Goal: Task Accomplishment & Management: Complete application form

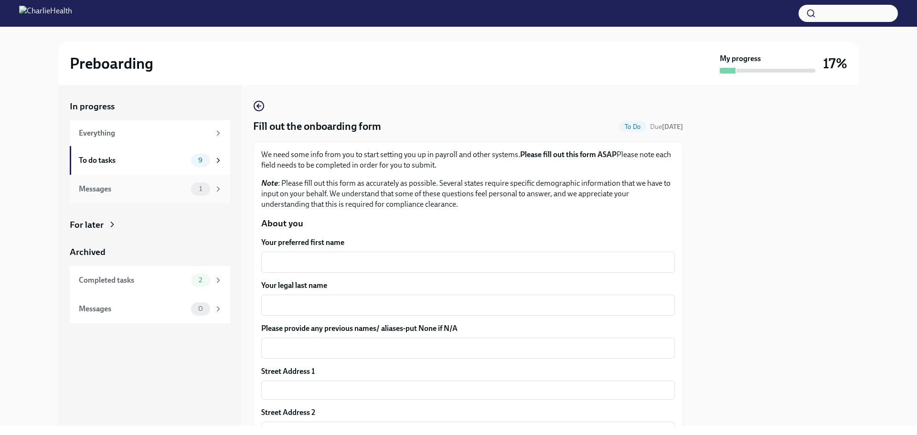
click at [169, 185] on div "Messages" at bounding box center [133, 189] width 108 height 11
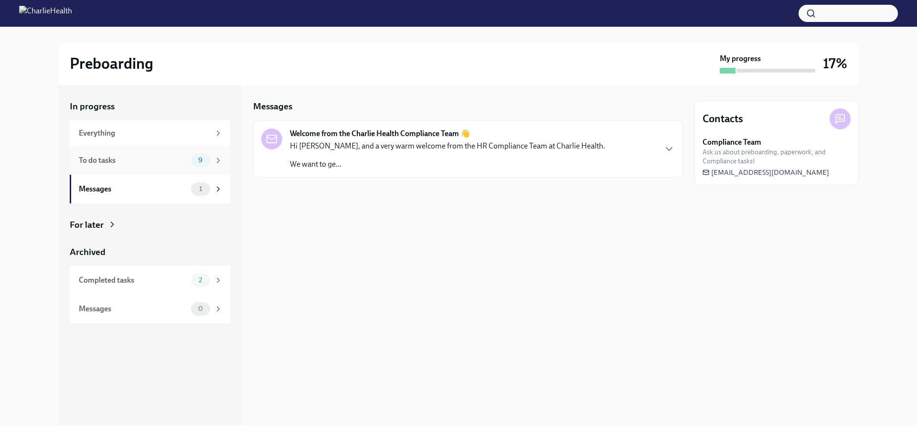
click at [178, 162] on div "To do tasks" at bounding box center [133, 160] width 108 height 11
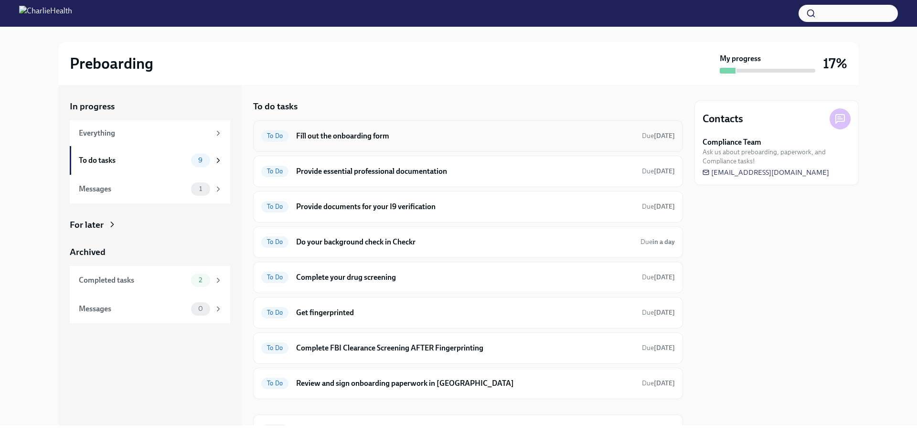
click at [315, 135] on h6 "Fill out the onboarding form" at bounding box center [465, 136] width 338 height 11
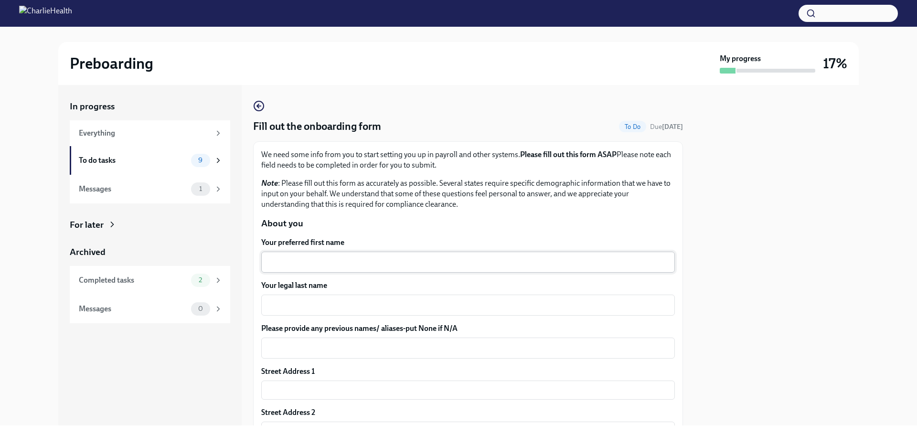
click at [323, 256] on div "x ​" at bounding box center [468, 262] width 414 height 21
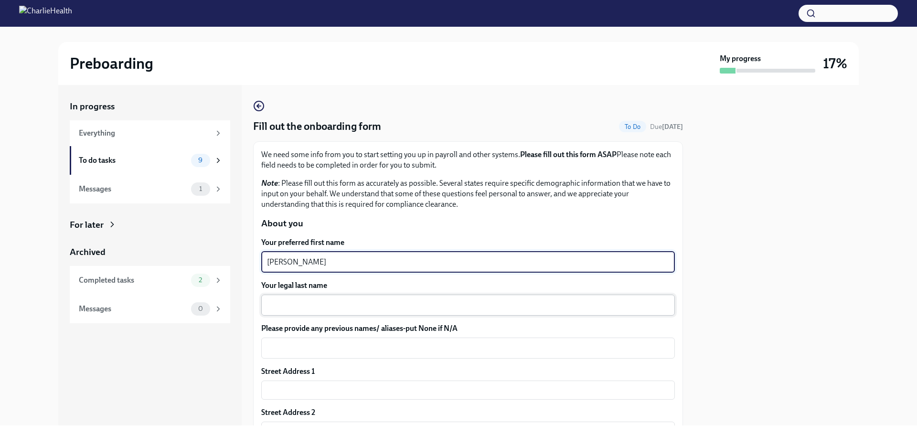
type textarea "[PERSON_NAME]"
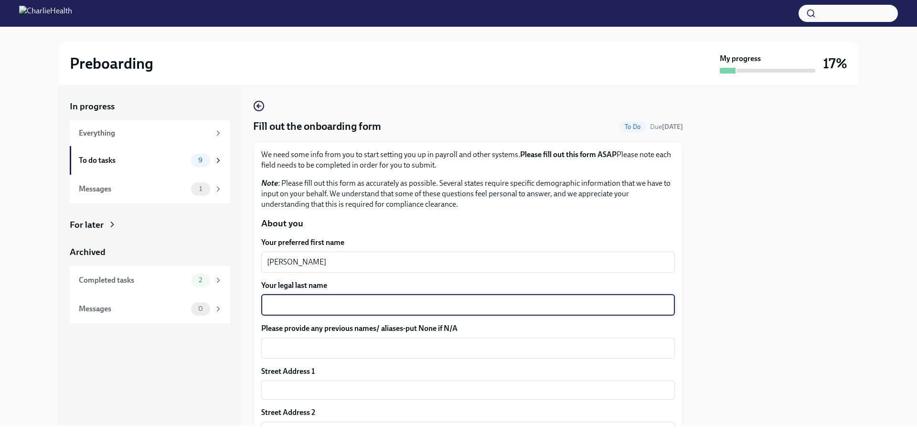
click at [322, 302] on textarea "Your legal last name" at bounding box center [468, 305] width 402 height 11
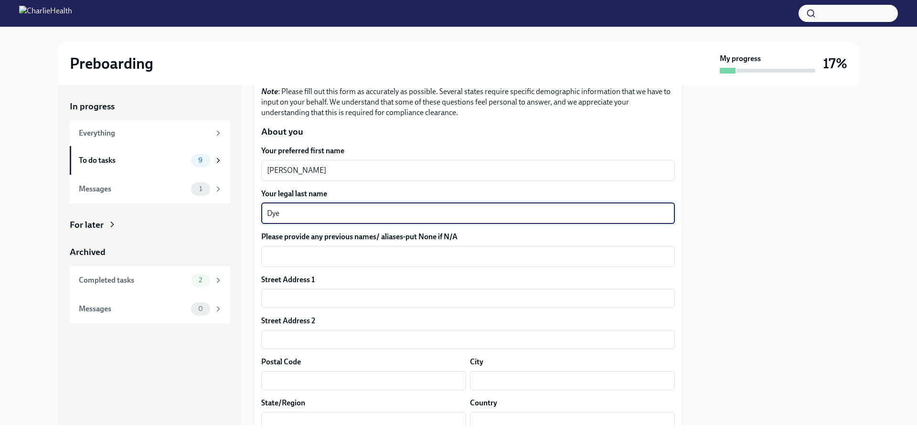
scroll to position [96, 0]
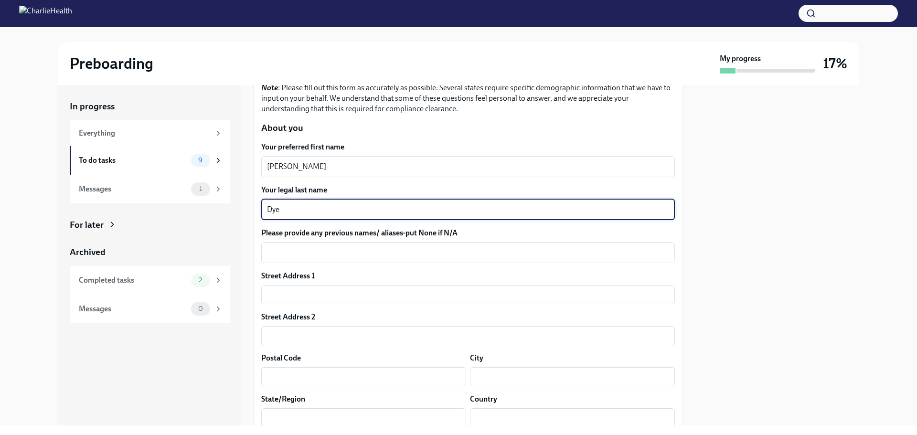
type textarea "Dye"
click at [322, 302] on input "text" at bounding box center [468, 294] width 414 height 19
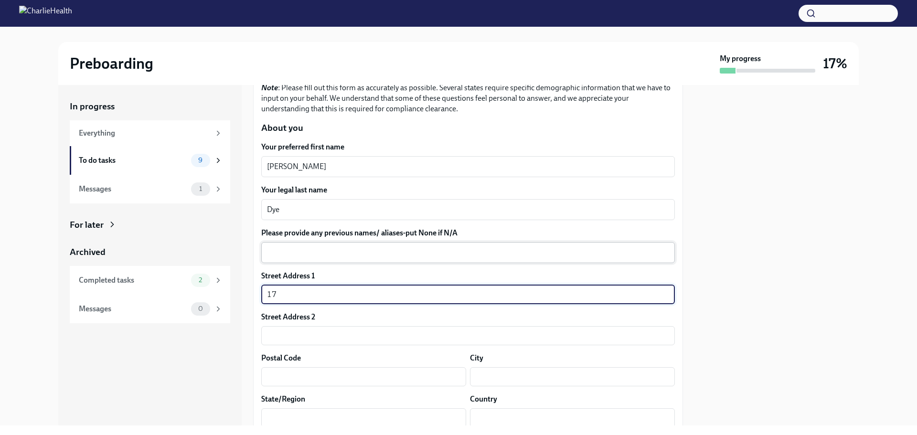
type input "17"
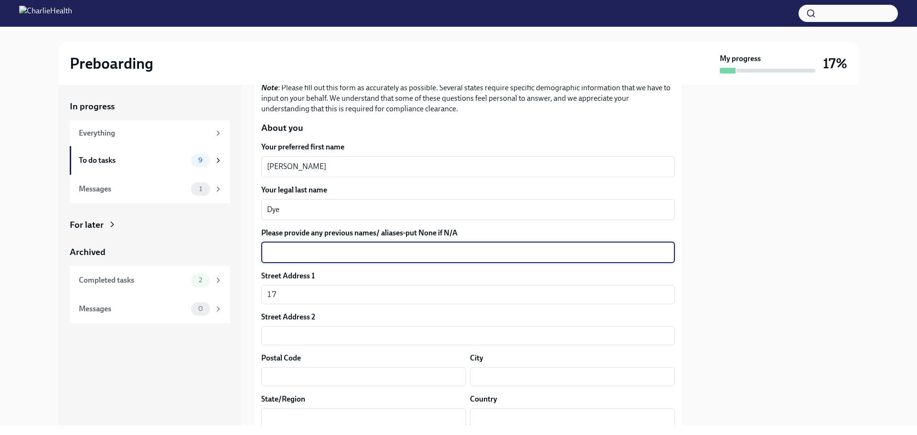
click at [284, 247] on textarea "Please provide any previous names/ aliases-put None if N/A" at bounding box center [468, 252] width 402 height 11
type textarea "N/A"
click at [285, 293] on input "17" at bounding box center [468, 294] width 414 height 19
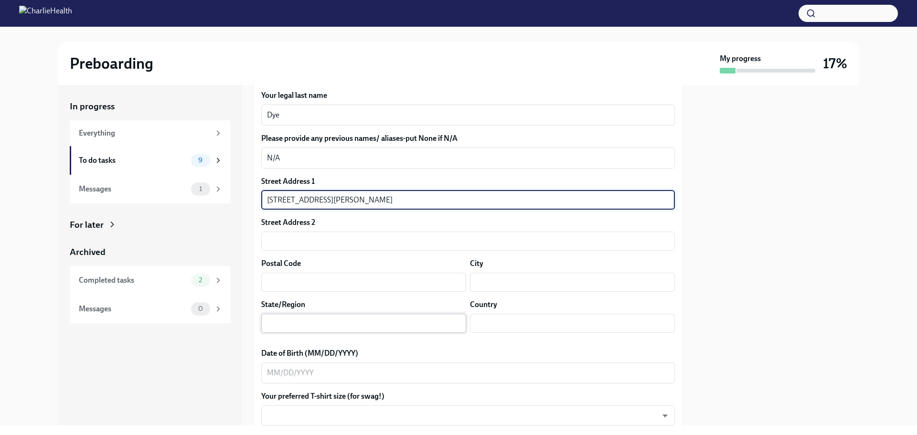
scroll to position [191, 0]
type input "[STREET_ADDRESS][PERSON_NAME]"
click at [315, 240] on input "text" at bounding box center [468, 240] width 414 height 19
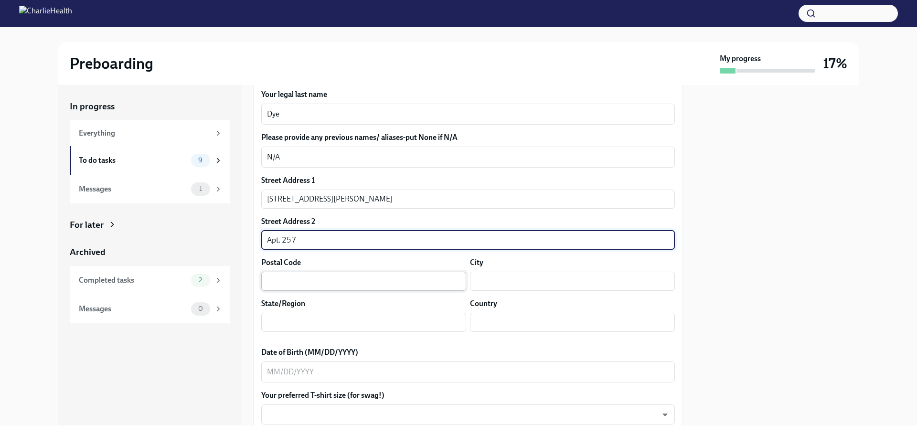
type input "Apt. 257"
click at [383, 280] on input "text" at bounding box center [363, 281] width 205 height 19
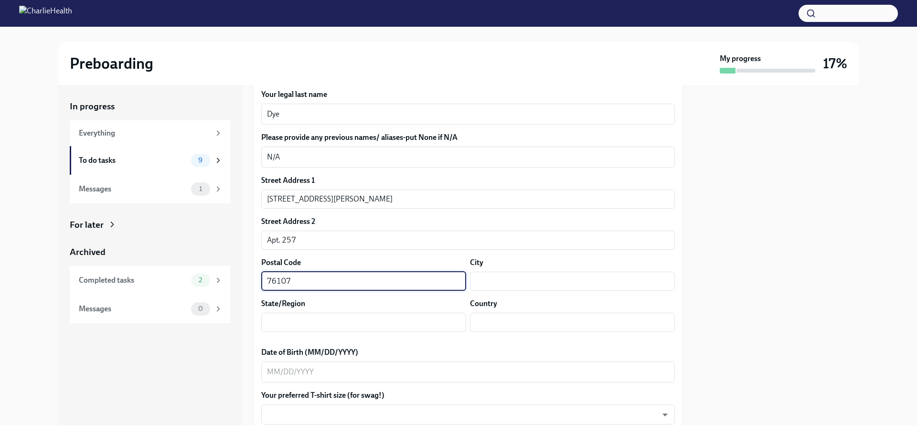
type input "76107"
click at [417, 311] on div "State/Region ​" at bounding box center [363, 315] width 205 height 33
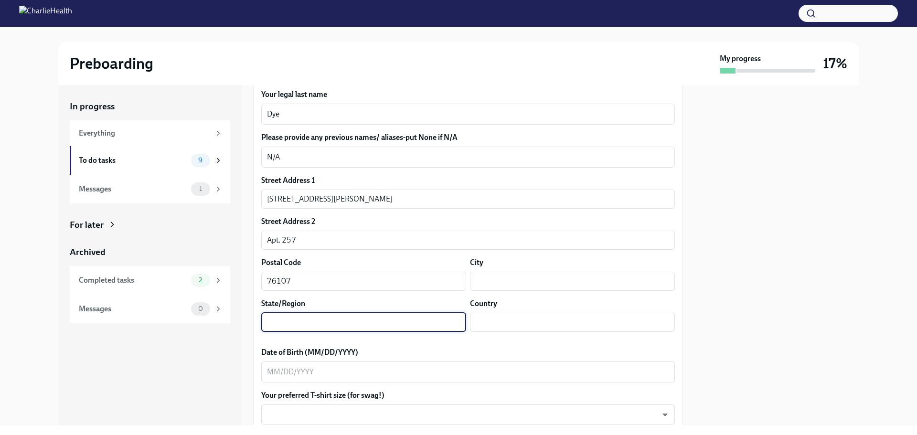
click at [414, 320] on input "text" at bounding box center [363, 322] width 205 height 19
click at [514, 274] on input "text" at bounding box center [572, 281] width 205 height 19
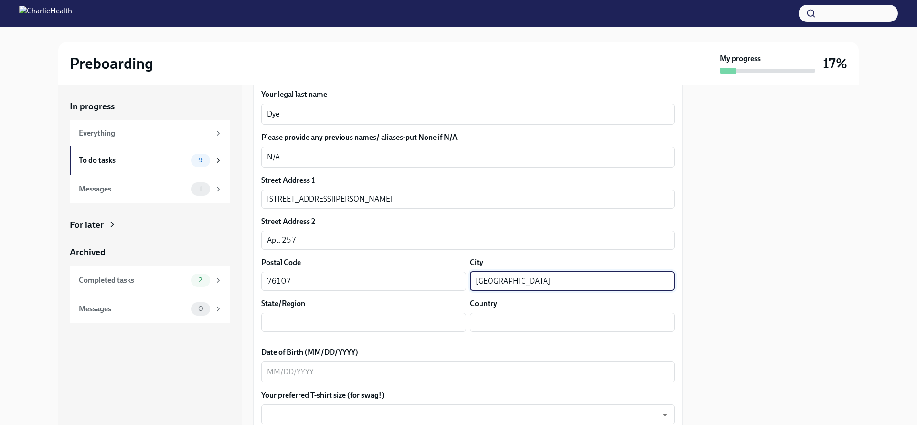
type input "[GEOGRAPHIC_DATA]"
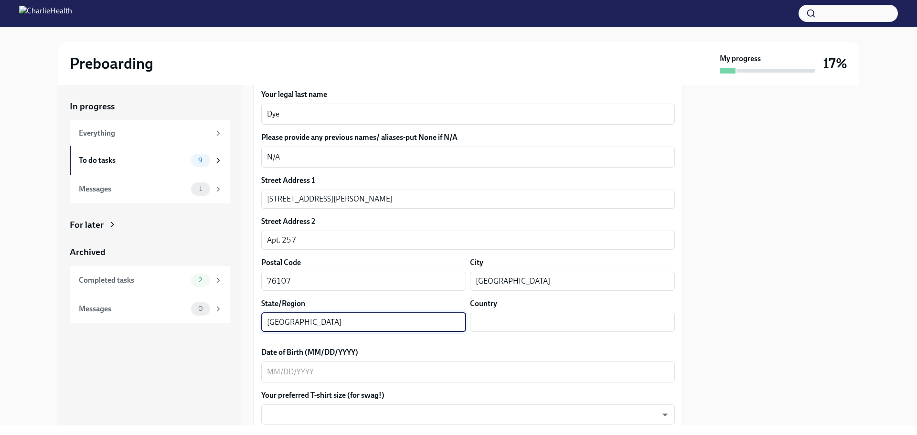
type input "[GEOGRAPHIC_DATA]"
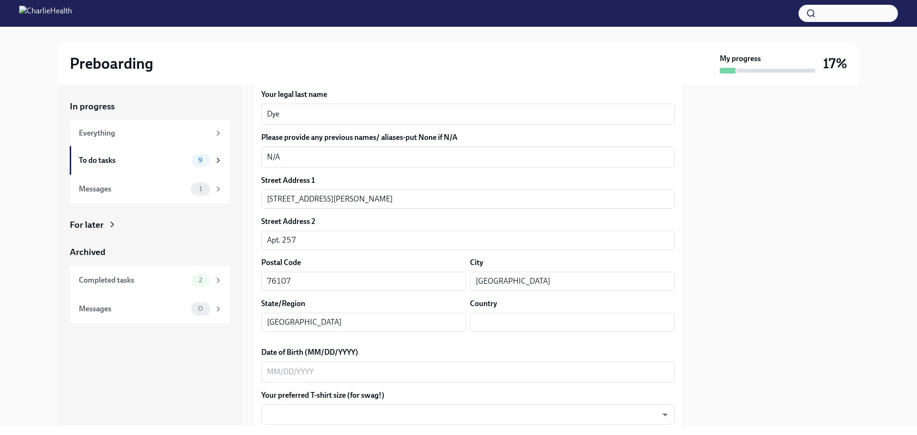
click at [455, 355] on label "Date of Birth (MM/DD/YYYY)" at bounding box center [468, 352] width 414 height 11
click at [455, 366] on textarea "Date of Birth (MM/DD/YYYY)" at bounding box center [468, 371] width 402 height 11
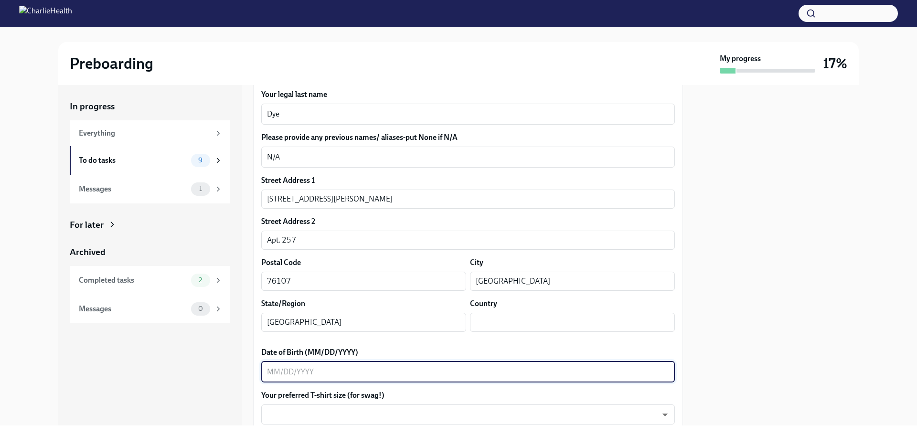
click at [435, 375] on textarea "Date of Birth (MM/DD/YYYY)" at bounding box center [468, 371] width 402 height 11
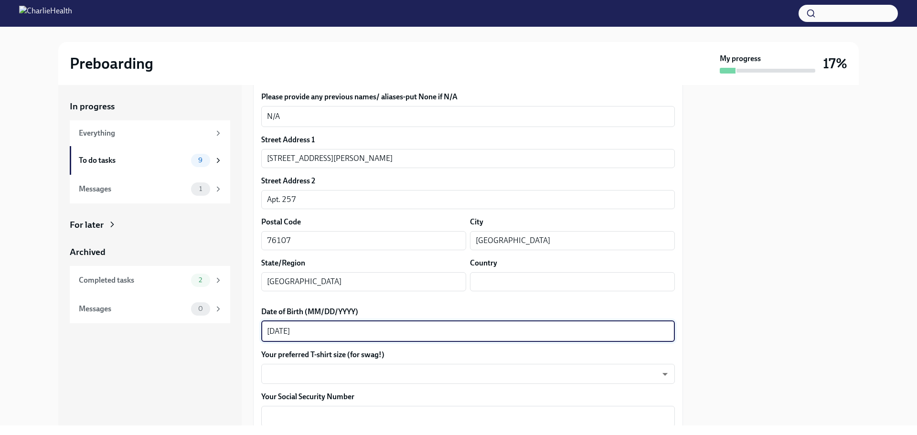
scroll to position [287, 0]
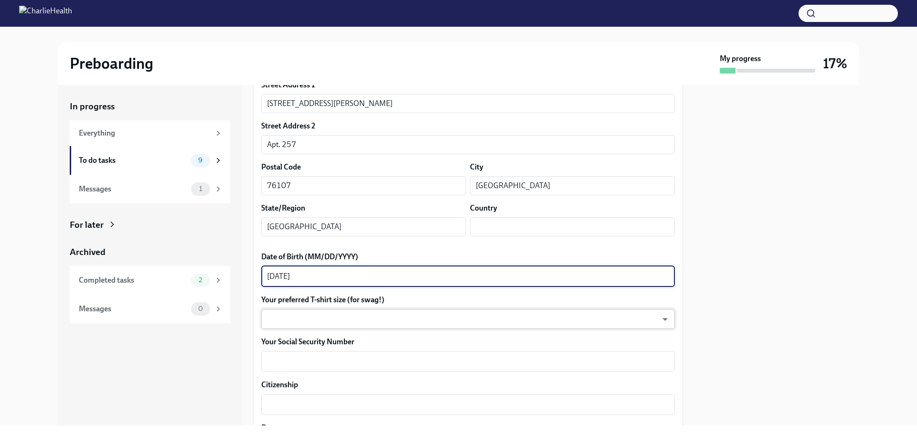
type textarea "[DATE]"
click at [376, 321] on body "Preboarding My progress 17% In progress Everything To do tasks 9 Messages 1 For…" at bounding box center [458, 217] width 917 height 435
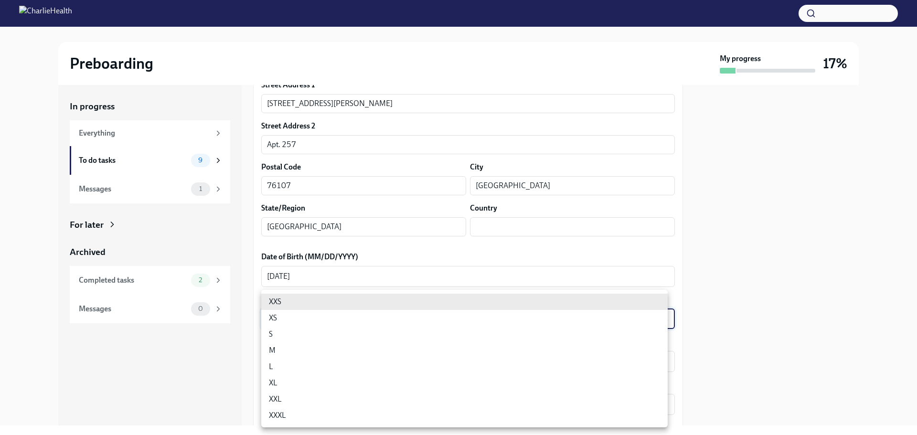
click at [328, 399] on li "XXL" at bounding box center [464, 399] width 407 height 16
type input "ojXKLDMTY"
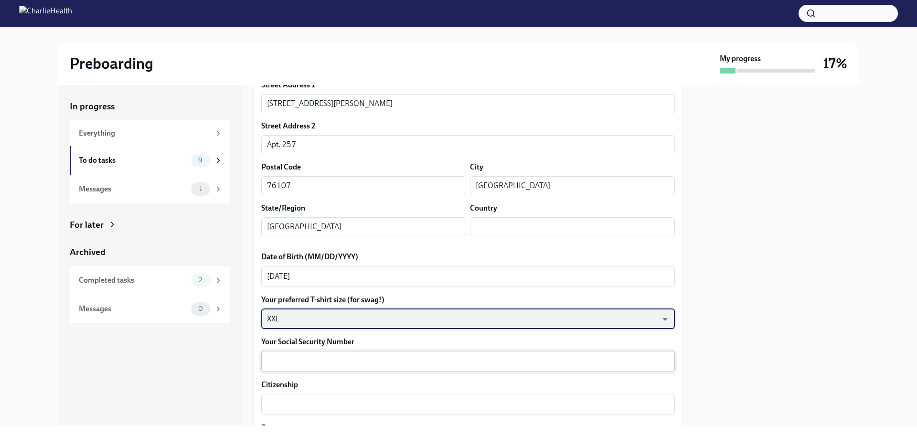
scroll to position [334, 0]
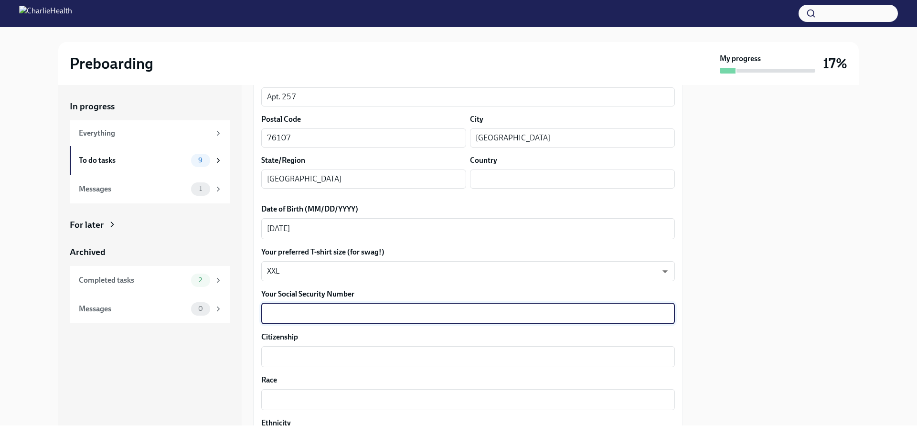
click at [376, 311] on textarea "Your Social Security Number" at bounding box center [468, 313] width 402 height 11
type textarea "389151882"
click at [351, 353] on textarea "Citizenship" at bounding box center [468, 356] width 402 height 11
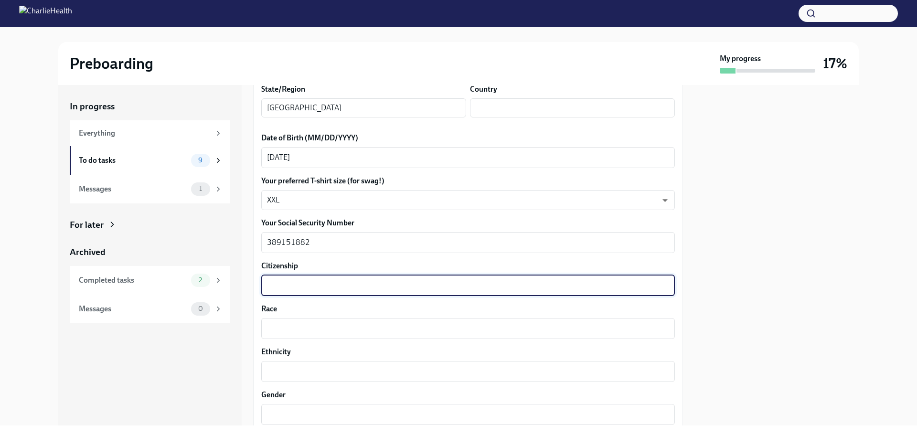
scroll to position [430, 0]
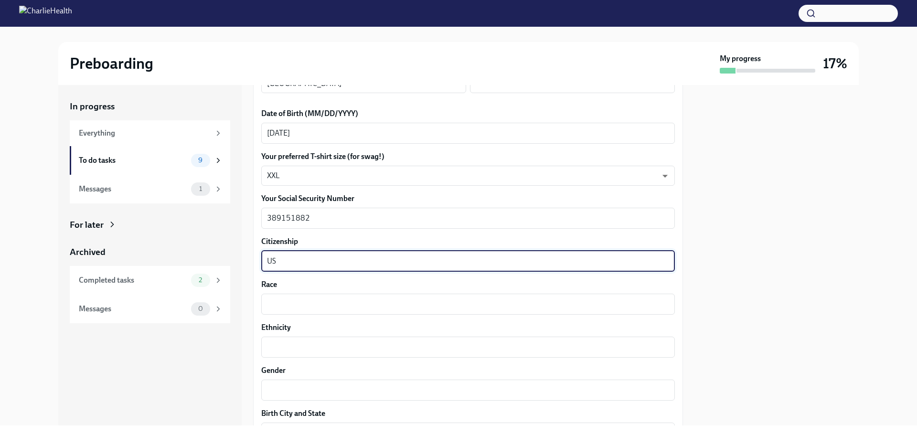
type textarea "U"
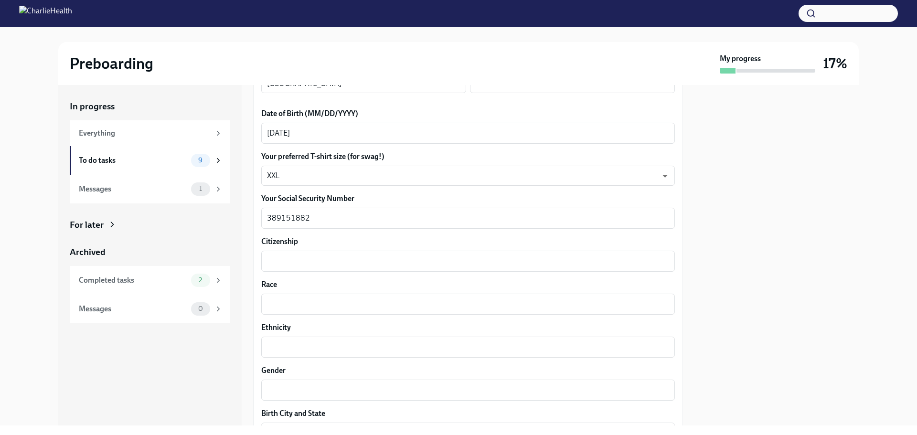
click at [395, 283] on label "Race" at bounding box center [468, 285] width 414 height 11
click at [395, 299] on textarea "Race" at bounding box center [468, 304] width 402 height 11
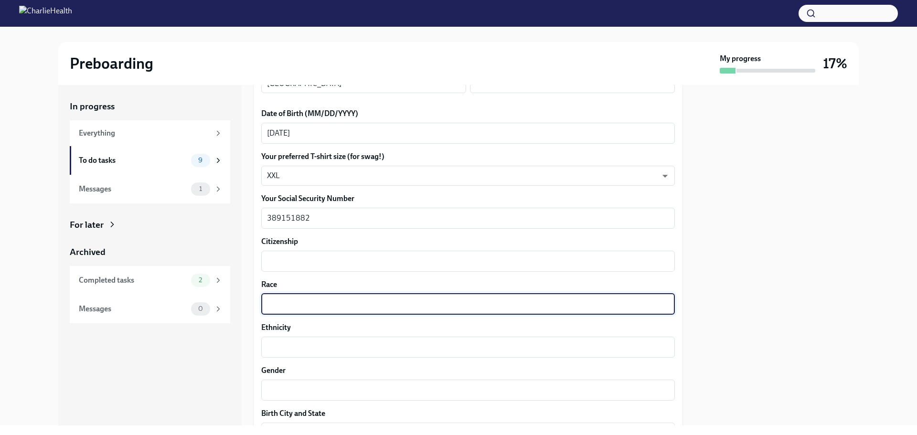
click at [326, 304] on textarea "Race" at bounding box center [468, 304] width 402 height 11
type textarea "A"
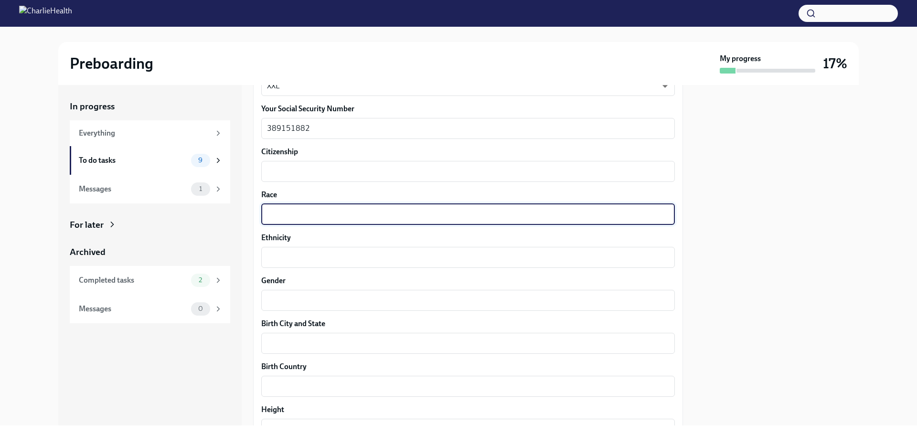
scroll to position [526, 0]
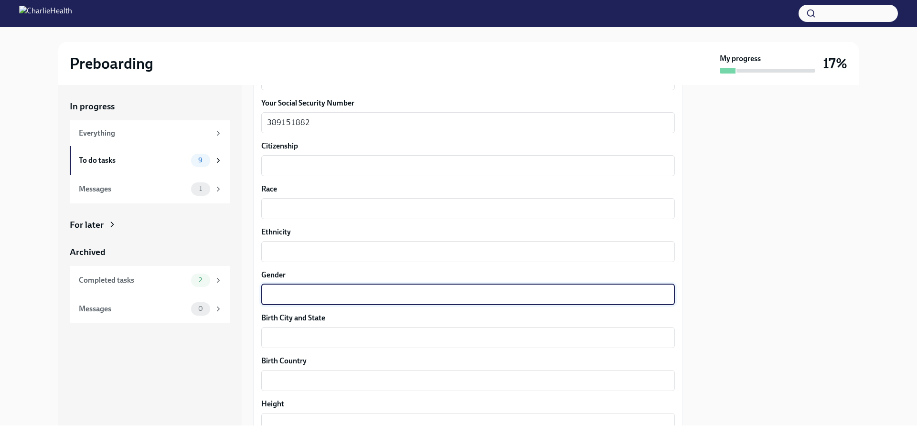
click at [296, 300] on textarea "Gender" at bounding box center [468, 294] width 402 height 11
type textarea "[DEMOGRAPHIC_DATA]"
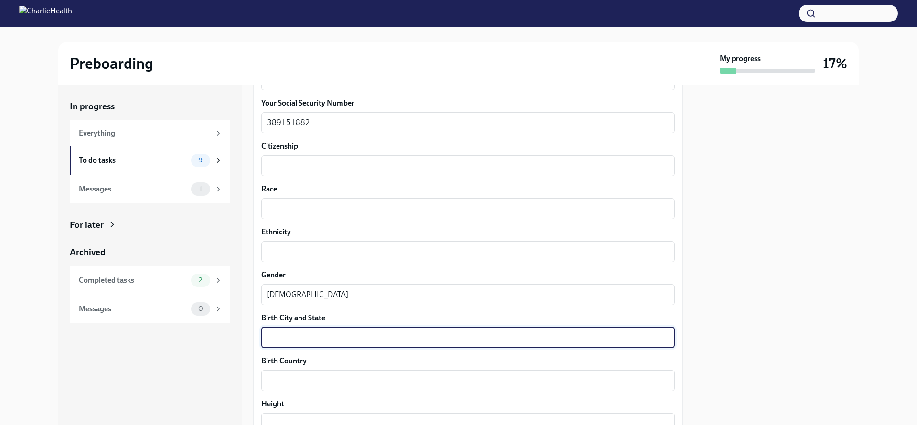
click at [299, 337] on textarea "Birth City and State" at bounding box center [468, 337] width 402 height 11
type textarea "[GEOGRAPHIC_DATA], [GEOGRAPHIC_DATA]"
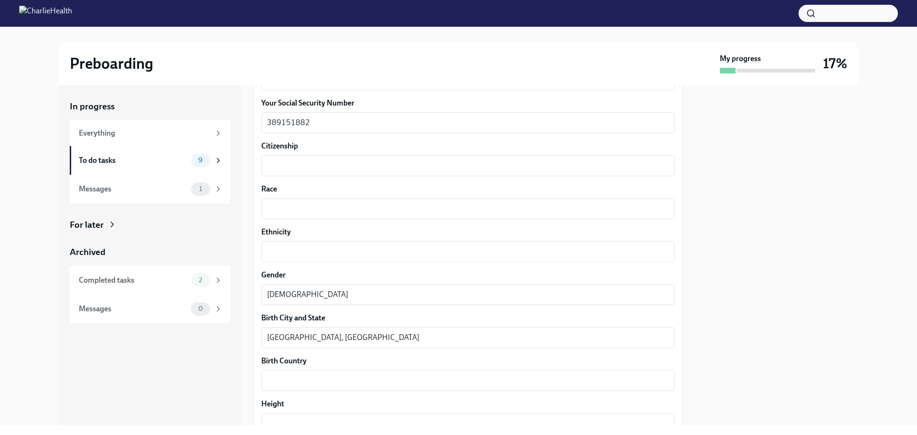
click at [336, 365] on label "Birth Country" at bounding box center [468, 361] width 414 height 11
click at [336, 375] on textarea "Birth Country" at bounding box center [468, 380] width 402 height 11
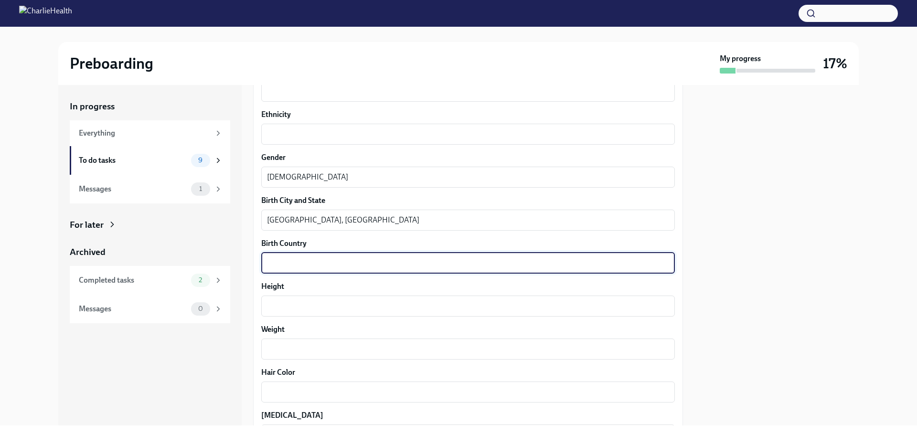
scroll to position [669, 0]
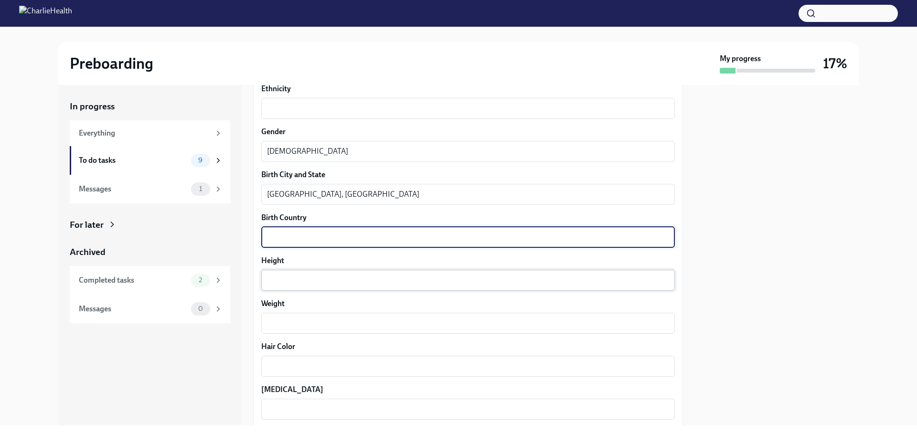
click at [303, 279] on textarea "Height" at bounding box center [468, 280] width 402 height 11
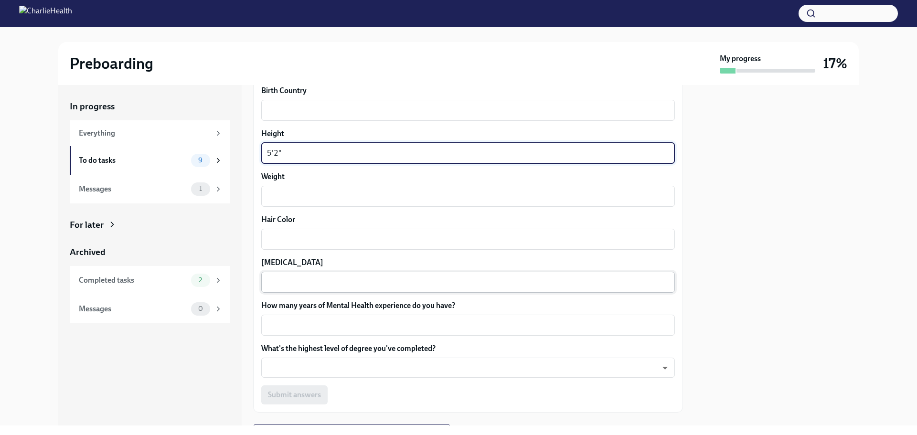
scroll to position [812, 0]
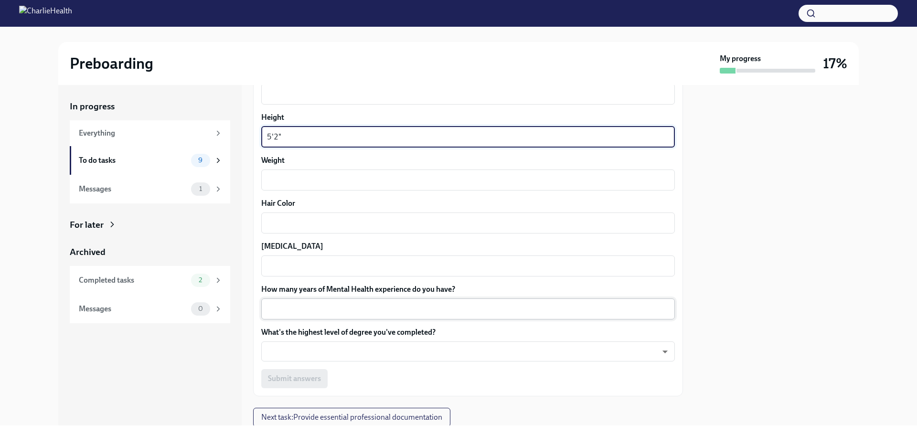
type textarea "5'2""
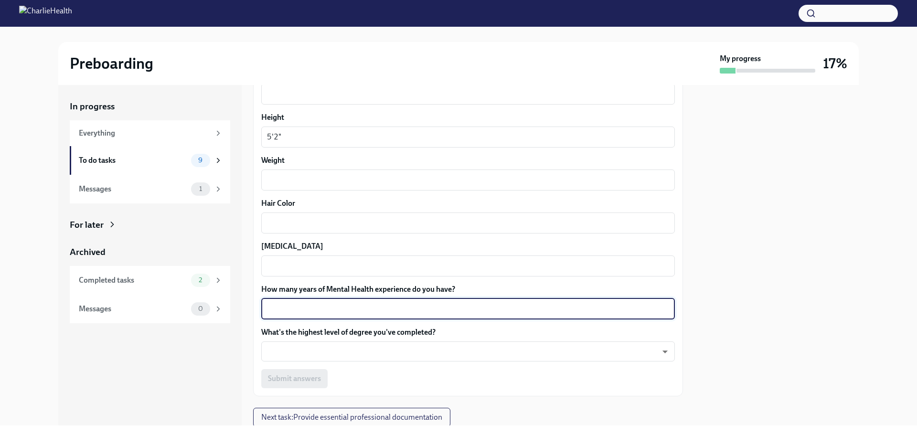
click at [435, 313] on textarea "How many years of Mental Health experience do you have?" at bounding box center [468, 308] width 402 height 11
type textarea "7"
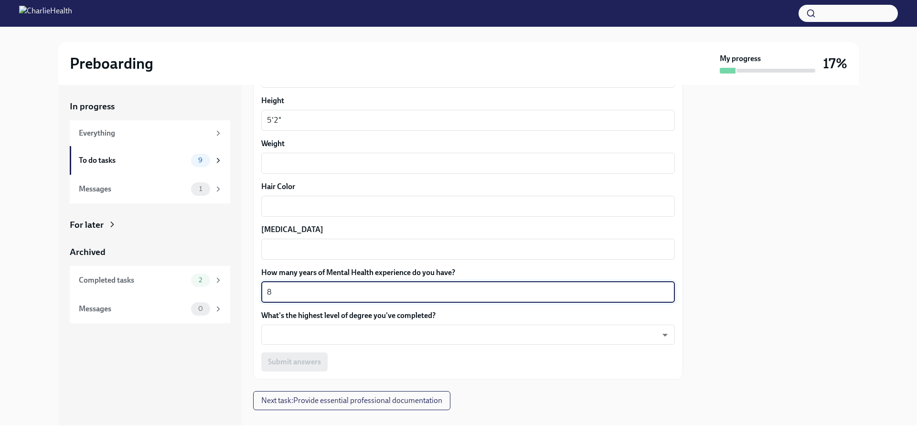
scroll to position [844, 0]
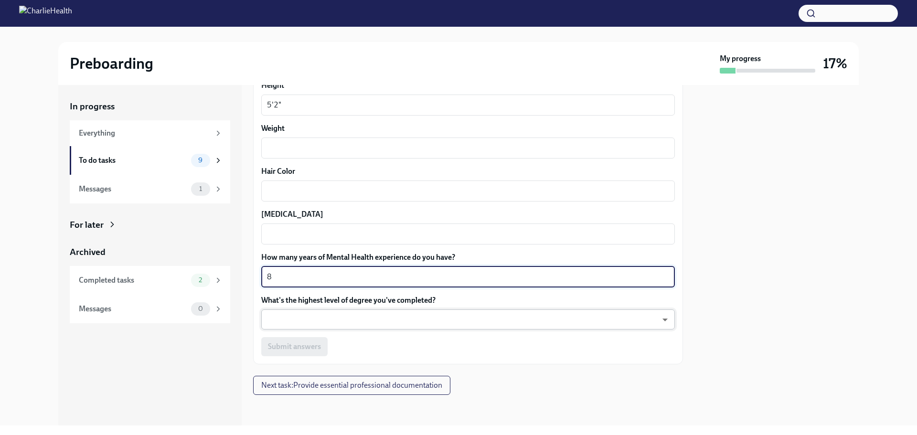
type textarea "8"
click at [432, 318] on body "Preboarding My progress 17% In progress Everything To do tasks 9 Messages 1 For…" at bounding box center [458, 217] width 917 height 435
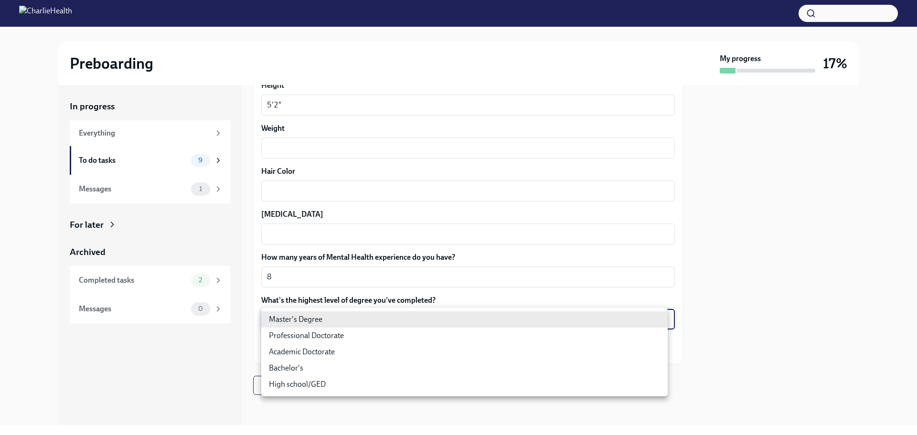
click at [314, 387] on li "High school/GED" at bounding box center [464, 385] width 407 height 16
type input "30XAMbLYA"
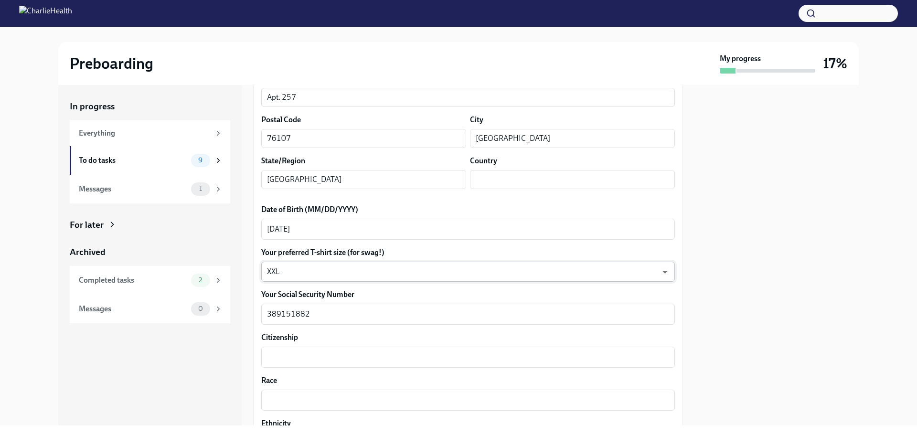
scroll to position [334, 0]
click at [279, 361] on textarea "Citizenship" at bounding box center [468, 356] width 402 height 11
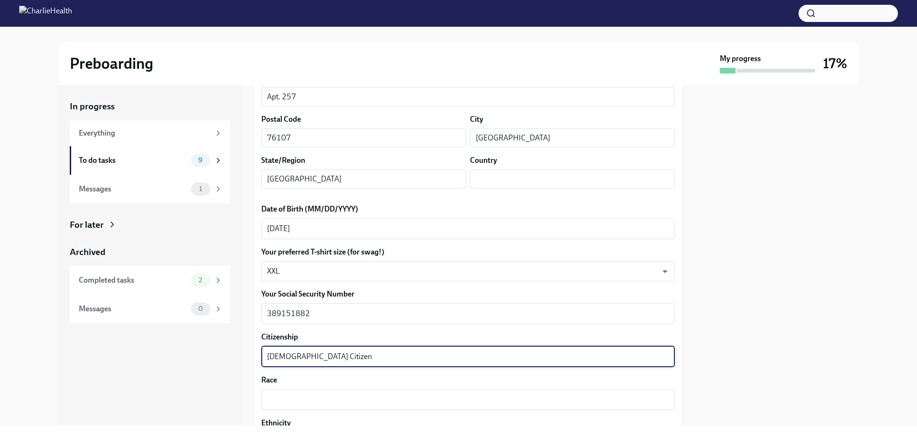
scroll to position [382, 0]
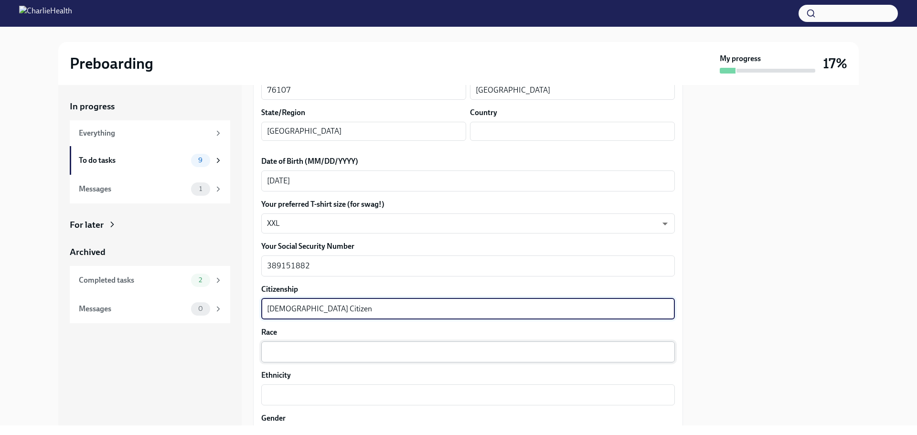
type textarea "[DEMOGRAPHIC_DATA] Citizen"
click at [309, 353] on textarea "Race" at bounding box center [468, 351] width 402 height 11
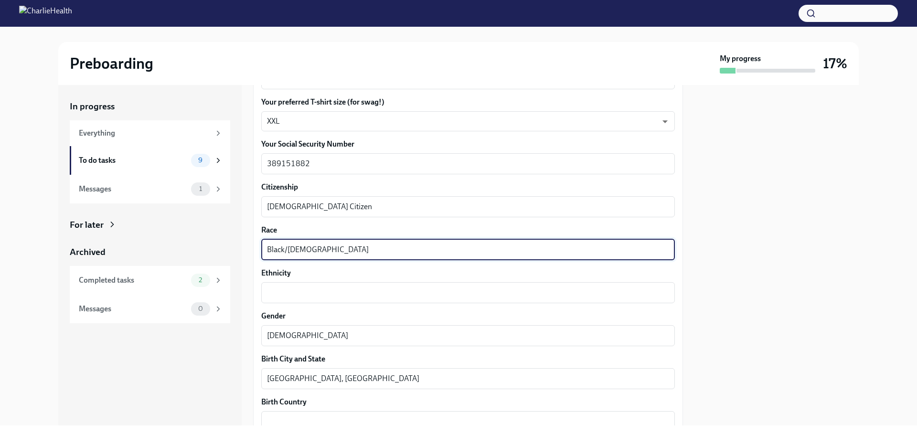
scroll to position [526, 0]
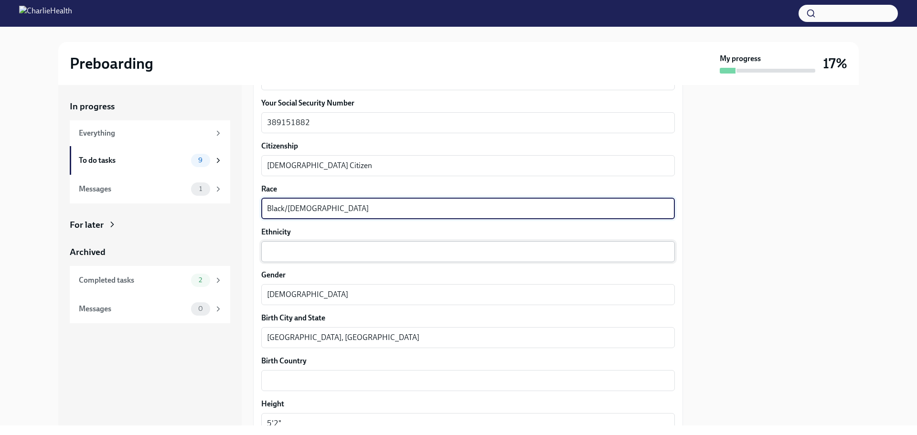
type textarea "Black/[DEMOGRAPHIC_DATA]"
click at [293, 259] on div "x ​" at bounding box center [468, 251] width 414 height 21
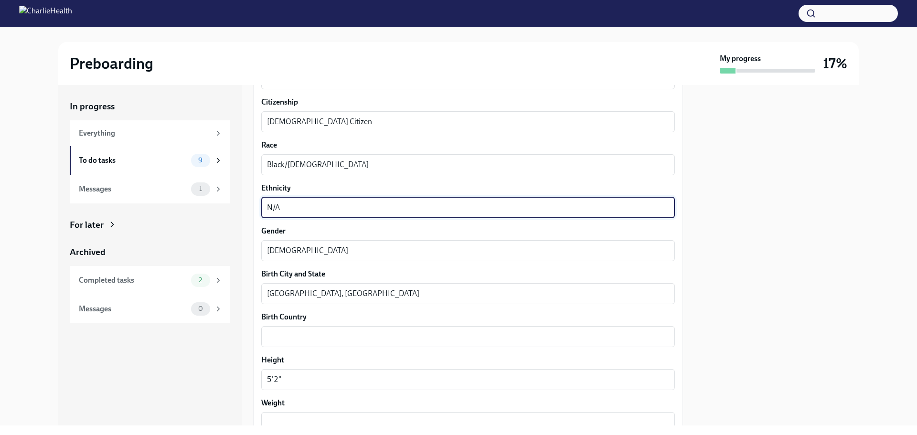
scroll to position [621, 0]
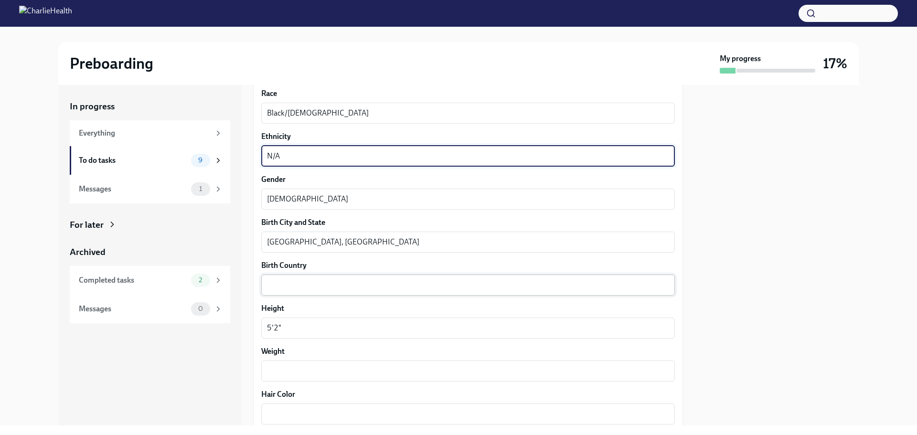
type textarea "N/A"
click at [311, 282] on textarea "Birth Country" at bounding box center [468, 285] width 402 height 11
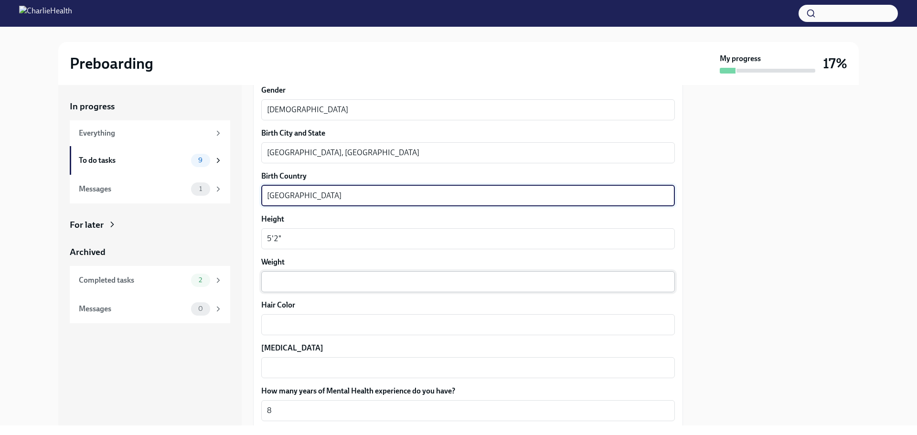
scroll to position [717, 0]
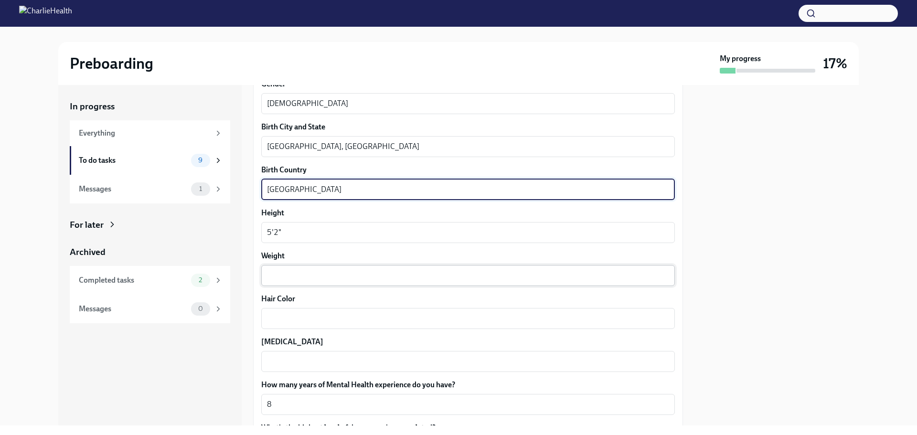
type textarea "[GEOGRAPHIC_DATA]"
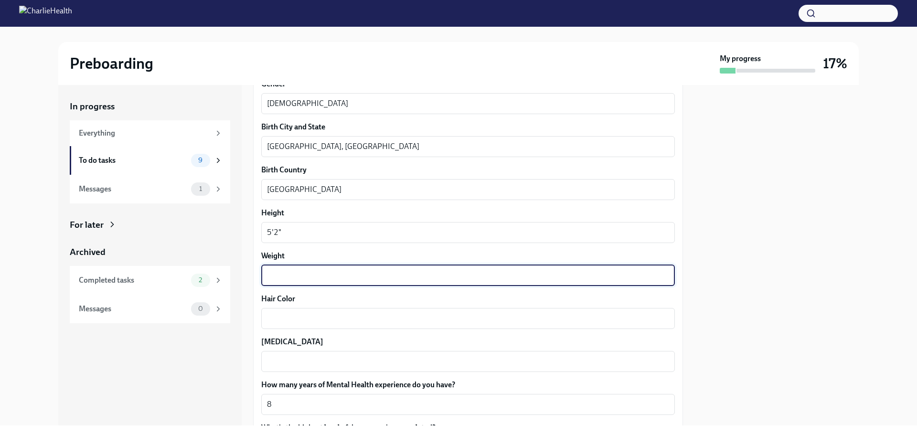
click at [285, 276] on textarea "Weight" at bounding box center [468, 275] width 402 height 11
type textarea "275lbs"
click at [282, 317] on textarea "Hair Color" at bounding box center [468, 318] width 402 height 11
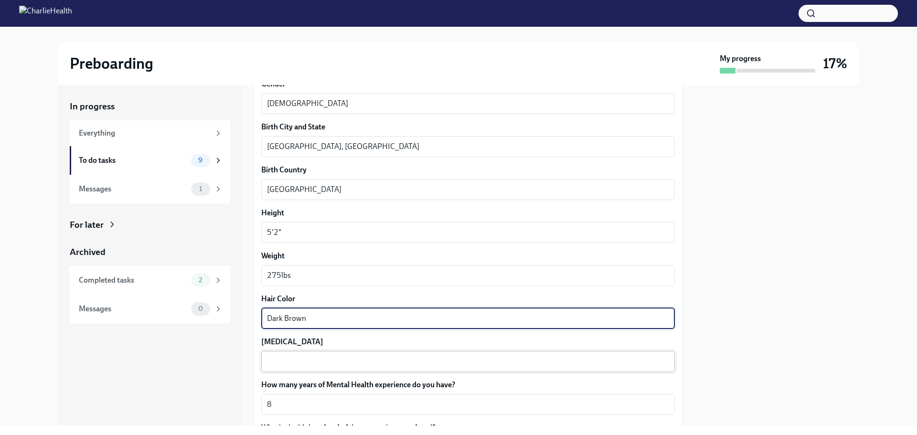
type textarea "Dark Brown"
click at [274, 365] on textarea "[MEDICAL_DATA]" at bounding box center [468, 361] width 402 height 11
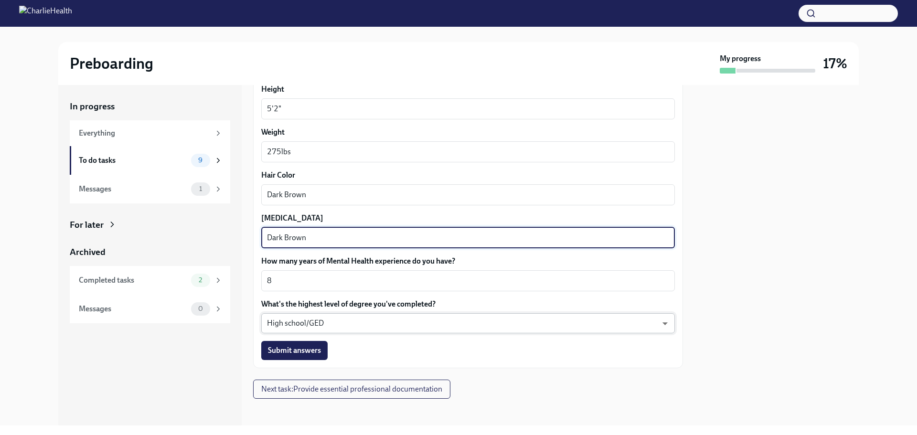
scroll to position [844, 0]
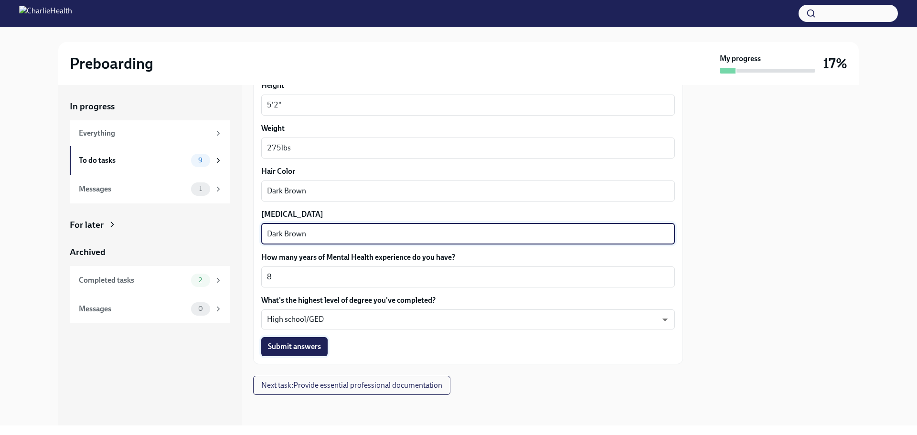
type textarea "Dark Brown"
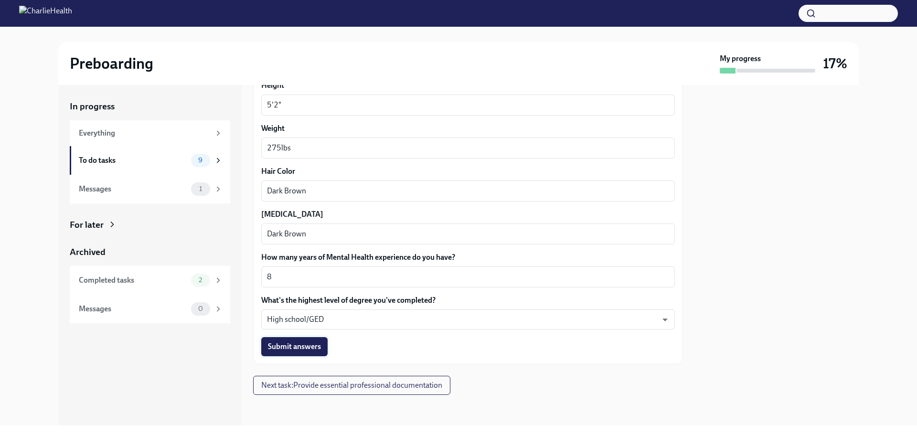
click at [313, 350] on span "Submit answers" at bounding box center [294, 347] width 53 height 10
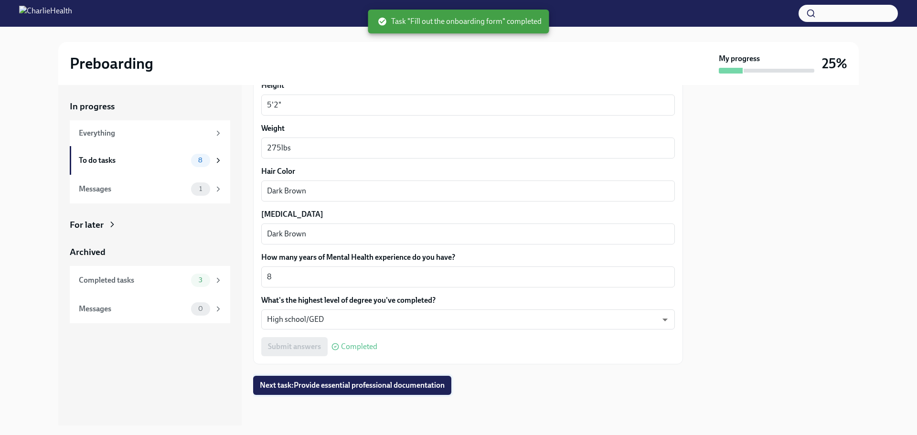
click at [377, 389] on span "Next task : Provide essential professional documentation" at bounding box center [352, 386] width 185 height 10
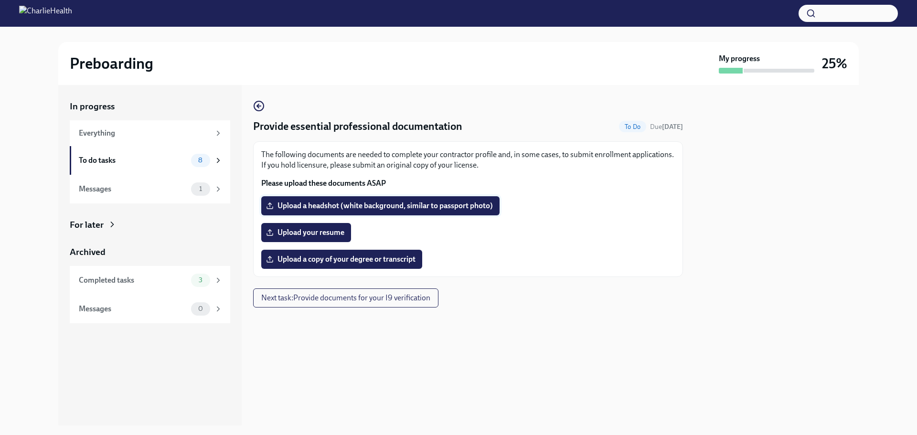
click at [475, 211] on span "Upload a headshot (white background, similar to passport photo)" at bounding box center [380, 206] width 225 height 10
click at [0, 0] on input "Upload a headshot (white background, similar to passport photo)" at bounding box center [0, 0] width 0 height 0
click at [325, 237] on span "Upload your resume" at bounding box center [306, 233] width 76 height 10
click at [0, 0] on input "Upload your resume" at bounding box center [0, 0] width 0 height 0
click at [327, 233] on span "Upload your resume" at bounding box center [306, 233] width 76 height 10
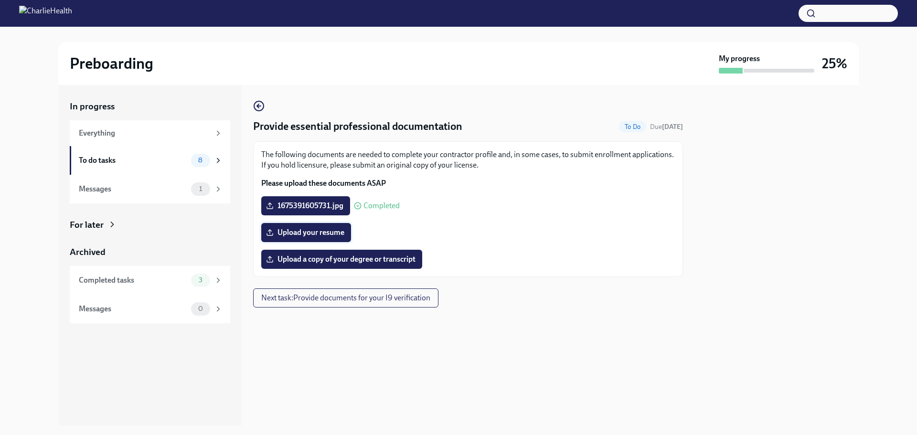
click at [0, 0] on input "Upload your resume" at bounding box center [0, 0] width 0 height 0
click at [339, 253] on label "Upload a copy of your degree or transcript" at bounding box center [341, 259] width 161 height 19
click at [0, 0] on input "Upload a copy of your degree or transcript" at bounding box center [0, 0] width 0 height 0
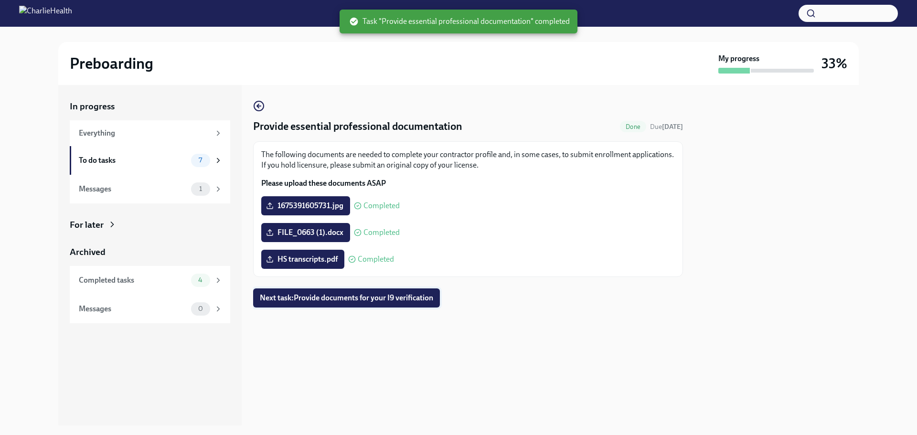
click at [393, 296] on span "Next task : Provide documents for your I9 verification" at bounding box center [346, 298] width 173 height 10
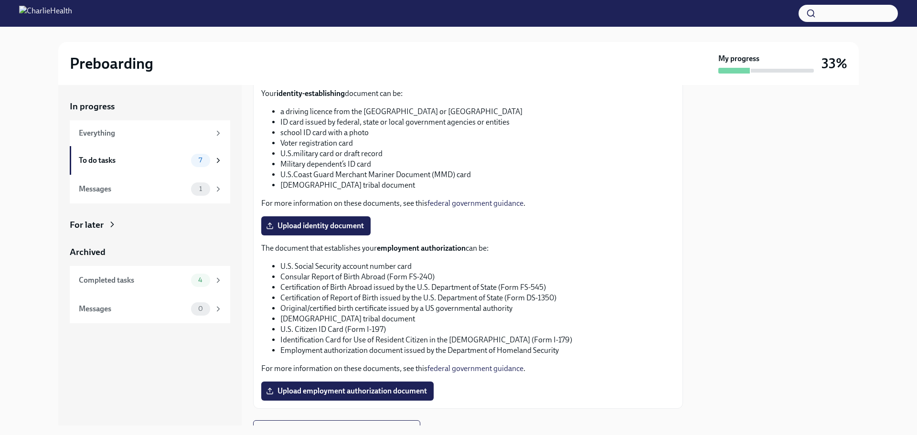
scroll to position [317, 0]
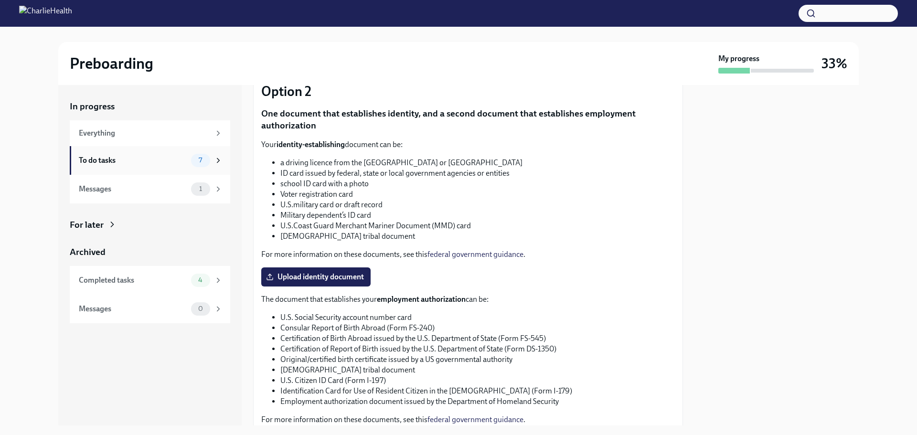
click at [183, 162] on div "To do tasks" at bounding box center [133, 160] width 108 height 11
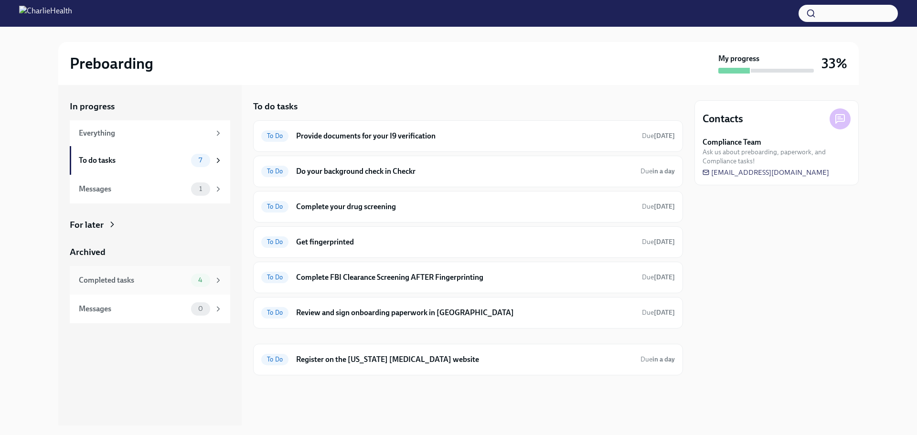
click at [182, 279] on div "Completed tasks" at bounding box center [133, 280] width 108 height 11
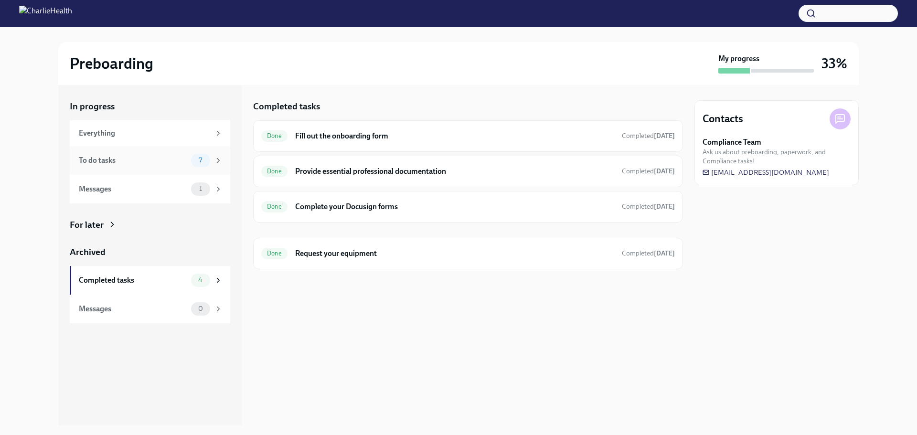
click at [218, 161] on icon at bounding box center [218, 160] width 9 height 9
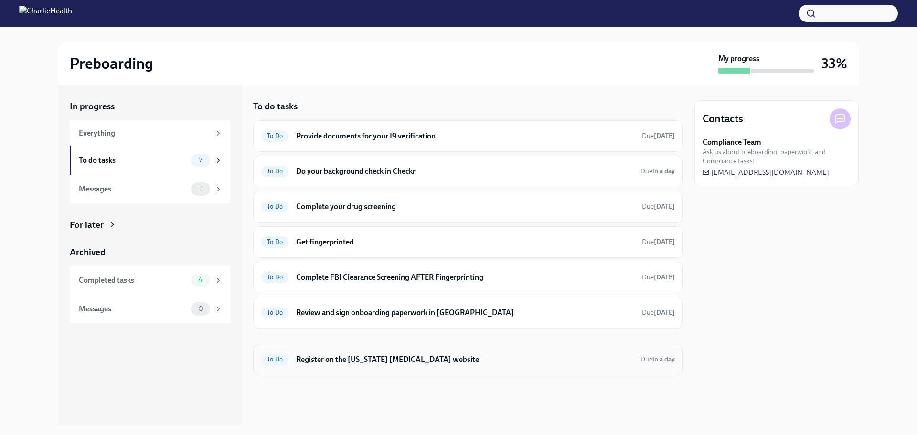
click at [437, 361] on h6 "Register on the [US_STATE] [MEDICAL_DATA] website" at bounding box center [464, 360] width 337 height 11
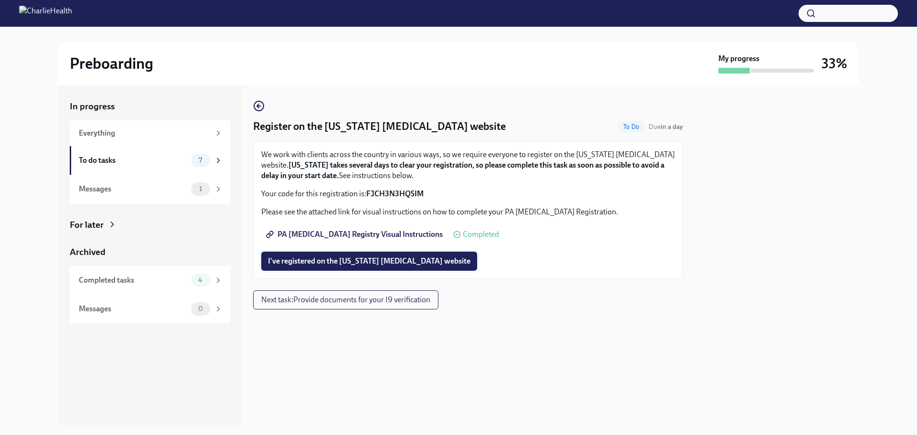
click at [375, 261] on span "I've registered on the [US_STATE] [MEDICAL_DATA] website" at bounding box center [369, 262] width 203 height 10
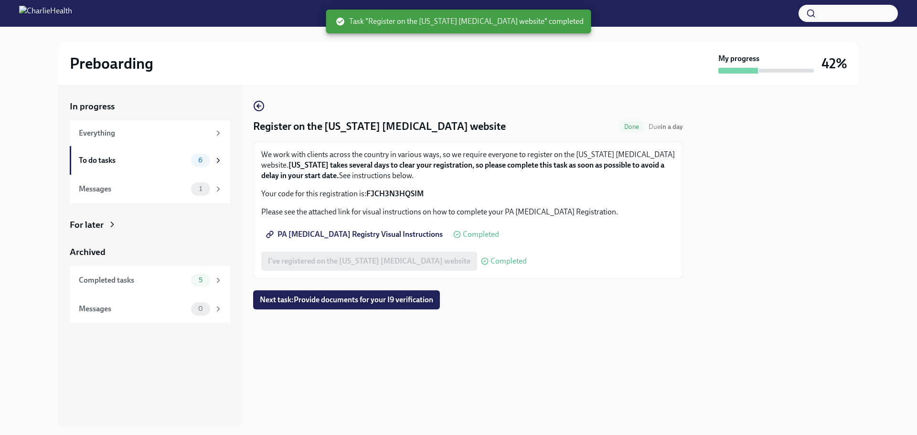
click at [331, 364] on div "Register on the [US_STATE] [MEDICAL_DATA] website Done Due in a day We work wit…" at bounding box center [468, 255] width 430 height 341
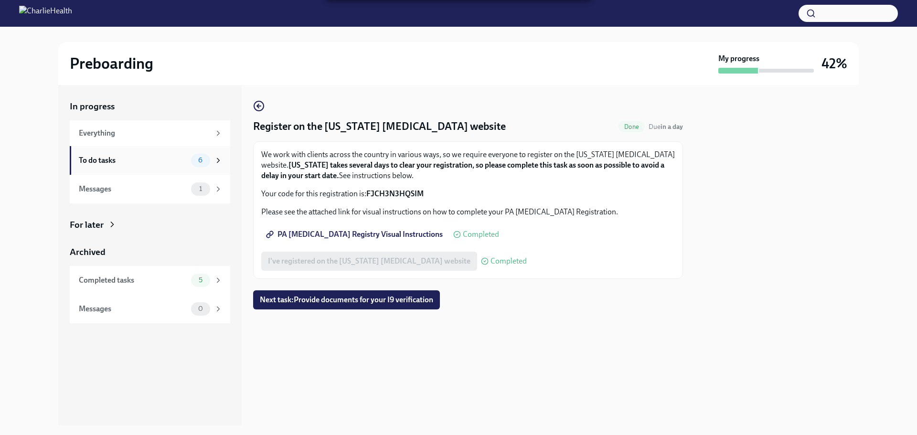
click at [150, 161] on div "To do tasks" at bounding box center [133, 160] width 108 height 11
